Goal: Information Seeking & Learning: Learn about a topic

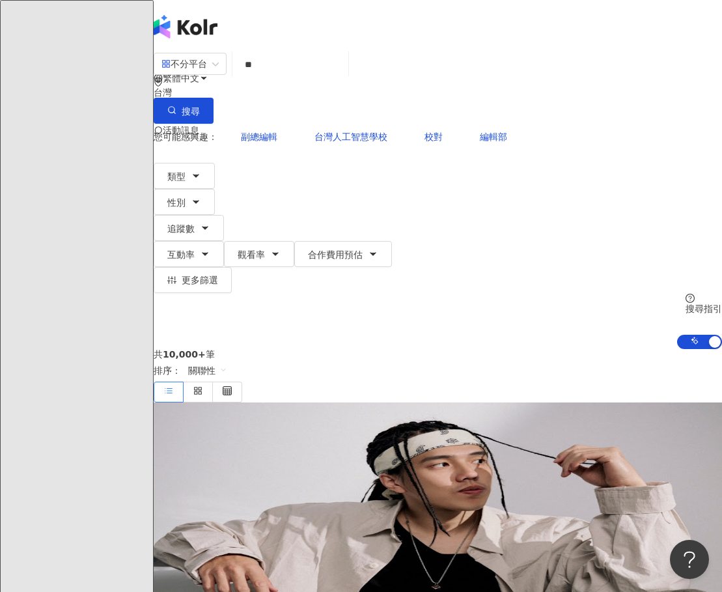
type input "*"
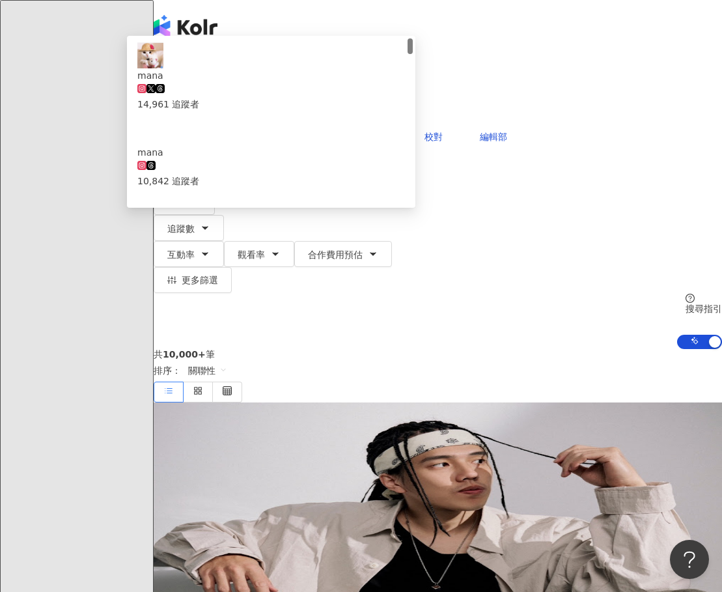
type input "******"
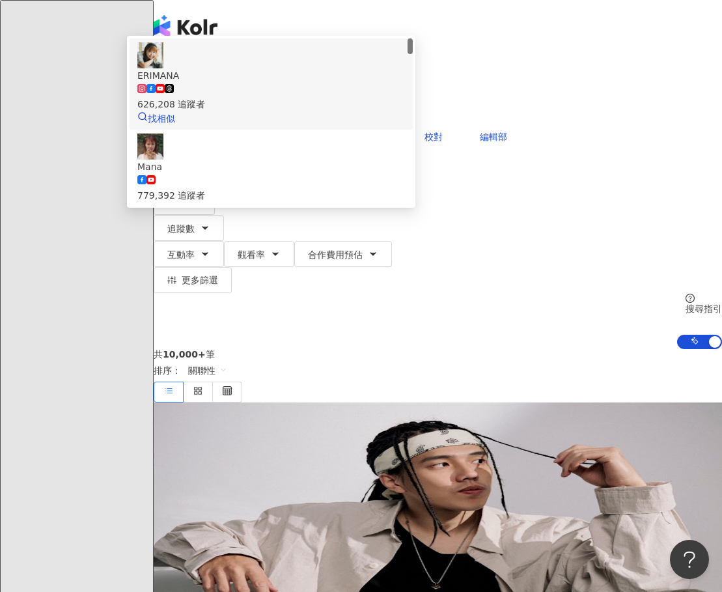
click at [405, 83] on span "ERIMANA" at bounding box center [271, 75] width 268 height 14
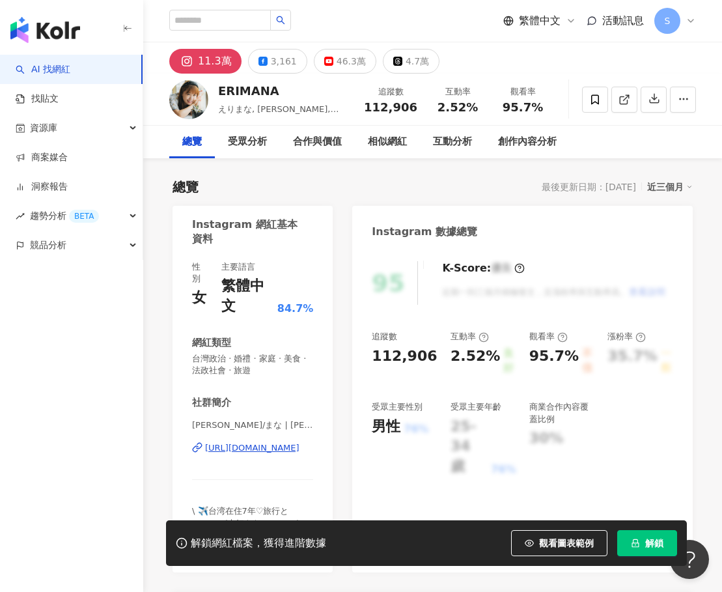
click at [677, 546] on button "解鎖" at bounding box center [648, 543] width 60 height 26
click at [664, 541] on span "解鎖" at bounding box center [655, 543] width 18 height 10
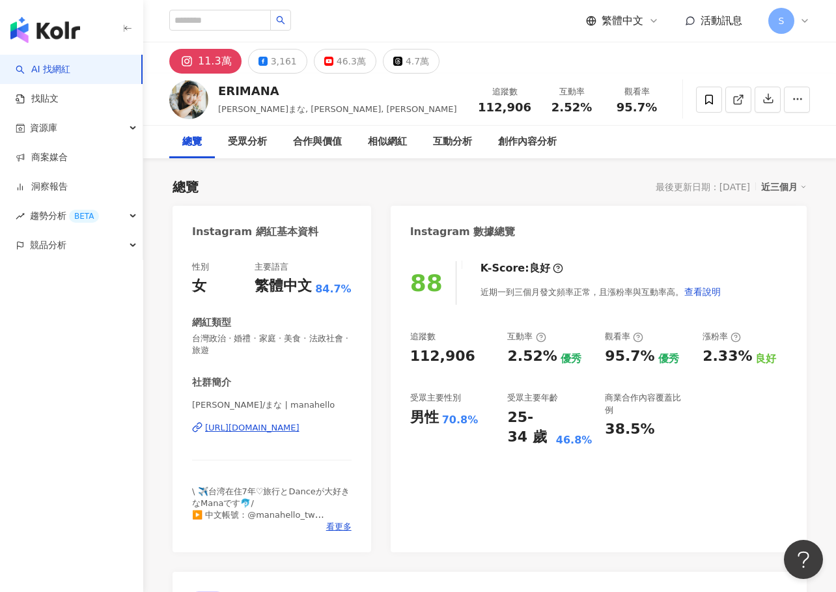
click at [258, 483] on div "社群簡介 Mana Okada/まな | manahello https://www.instagram.com/manahello/ \ ✈️台湾在住7年♡…" at bounding box center [272, 454] width 160 height 157
drag, startPoint x: 75, startPoint y: 380, endPoint x: 87, endPoint y: 379, distance: 12.4
click at [75, 380] on div "AI 找網紅 找貼文 資源庫 商案媒合 洞察報告 趨勢分析 BETA 競品分析" at bounding box center [71, 323] width 143 height 537
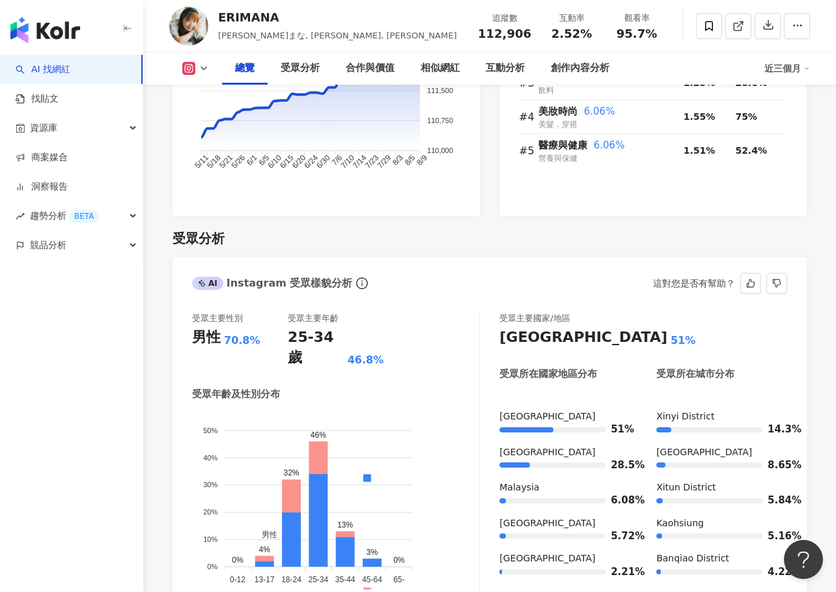
scroll to position [1107, 0]
